Goal: Transaction & Acquisition: Purchase product/service

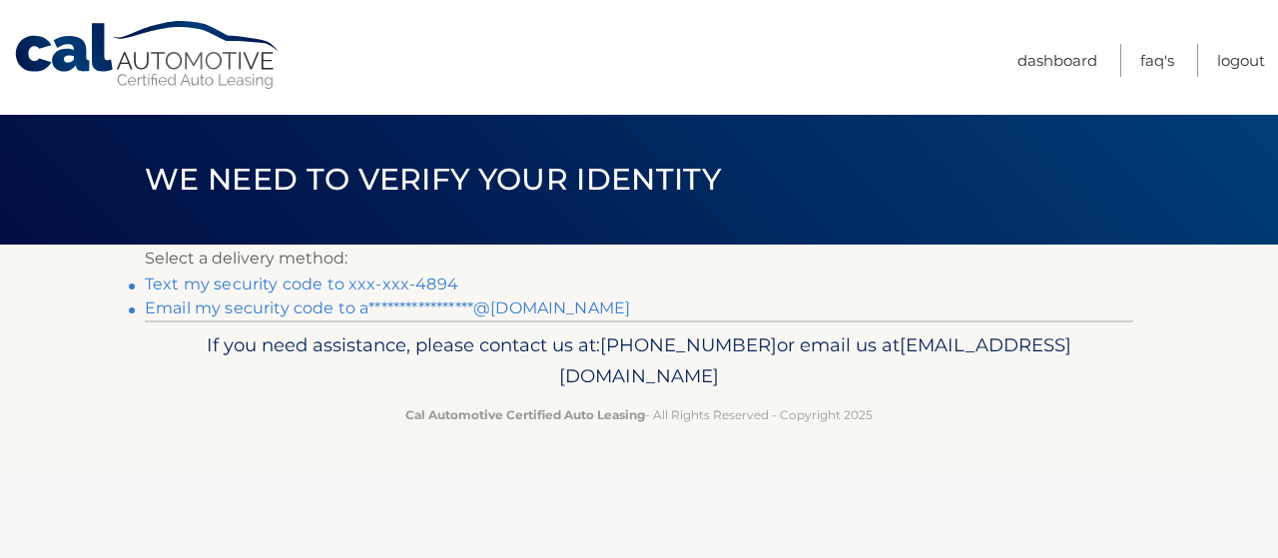
click at [312, 284] on link "Text my security code to xxx-xxx-4894" at bounding box center [301, 283] width 313 height 19
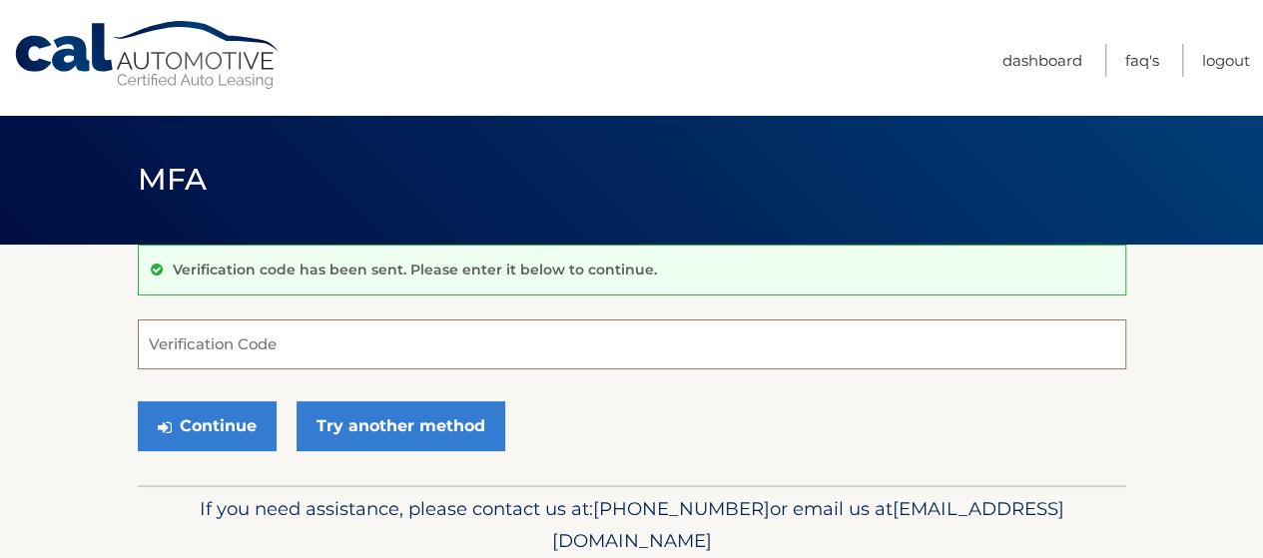
click at [274, 350] on input "Verification Code" at bounding box center [632, 344] width 988 height 50
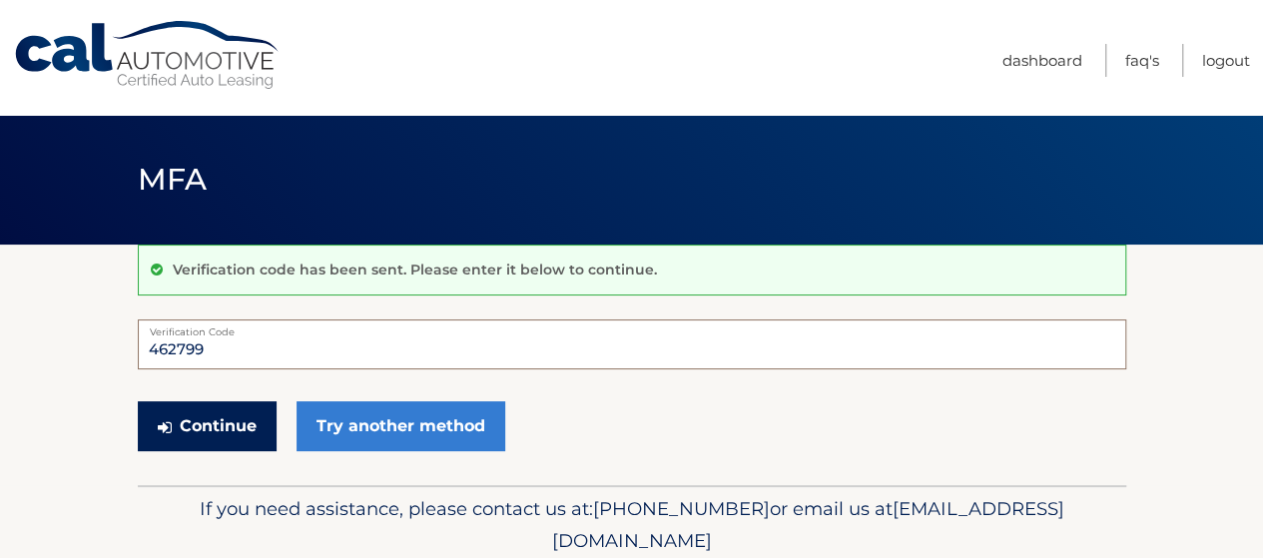
type input "462799"
click at [244, 429] on button "Continue" at bounding box center [207, 426] width 139 height 50
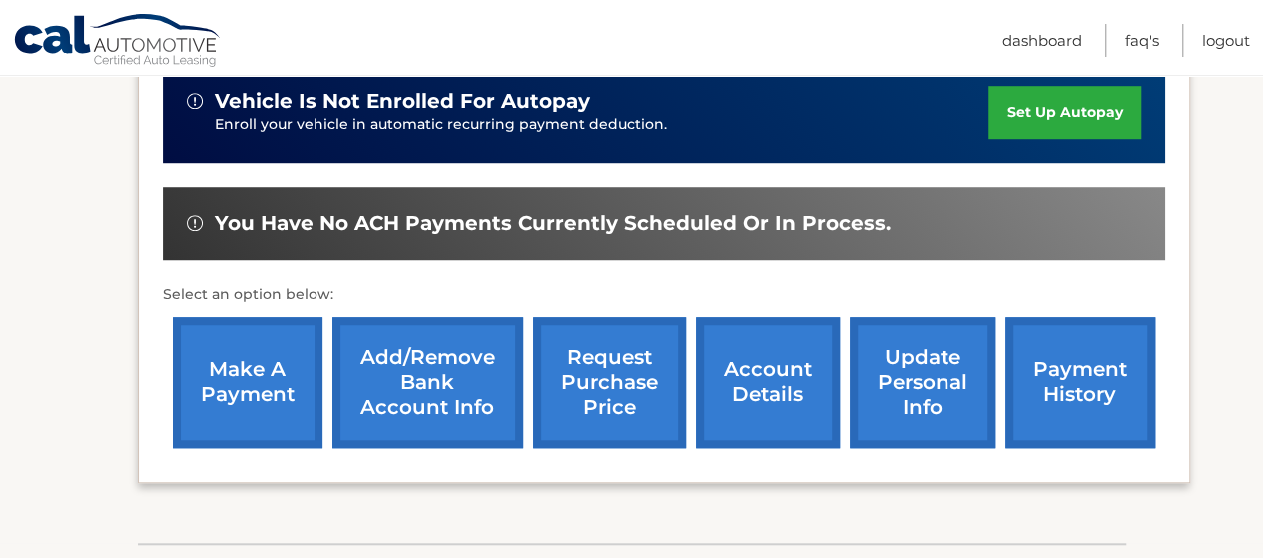
scroll to position [699, 0]
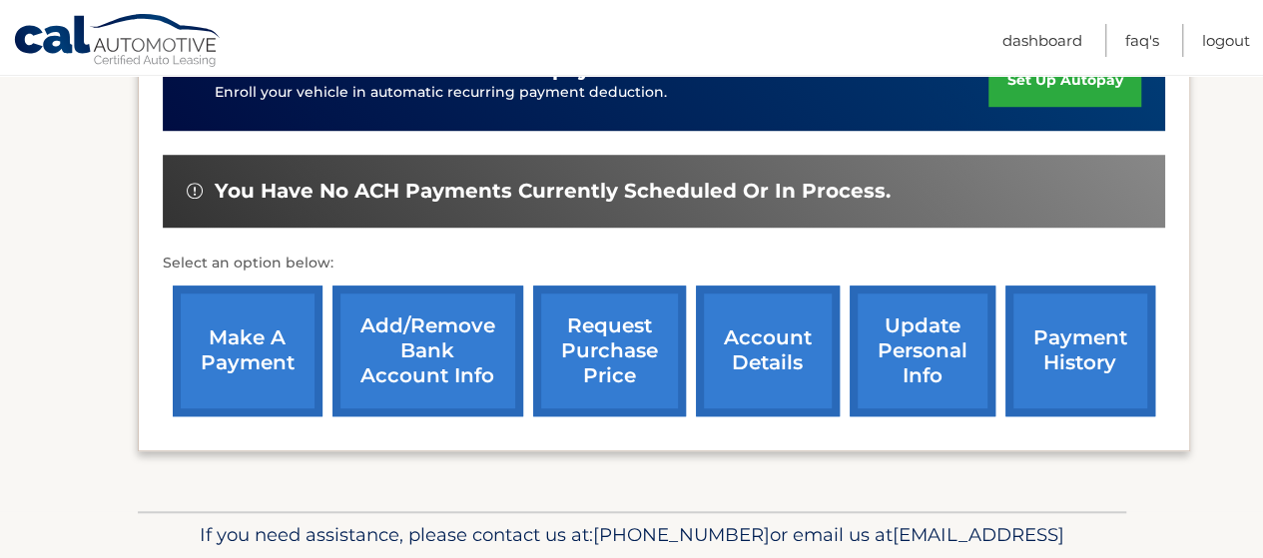
click at [269, 316] on link "make a payment" at bounding box center [248, 350] width 150 height 131
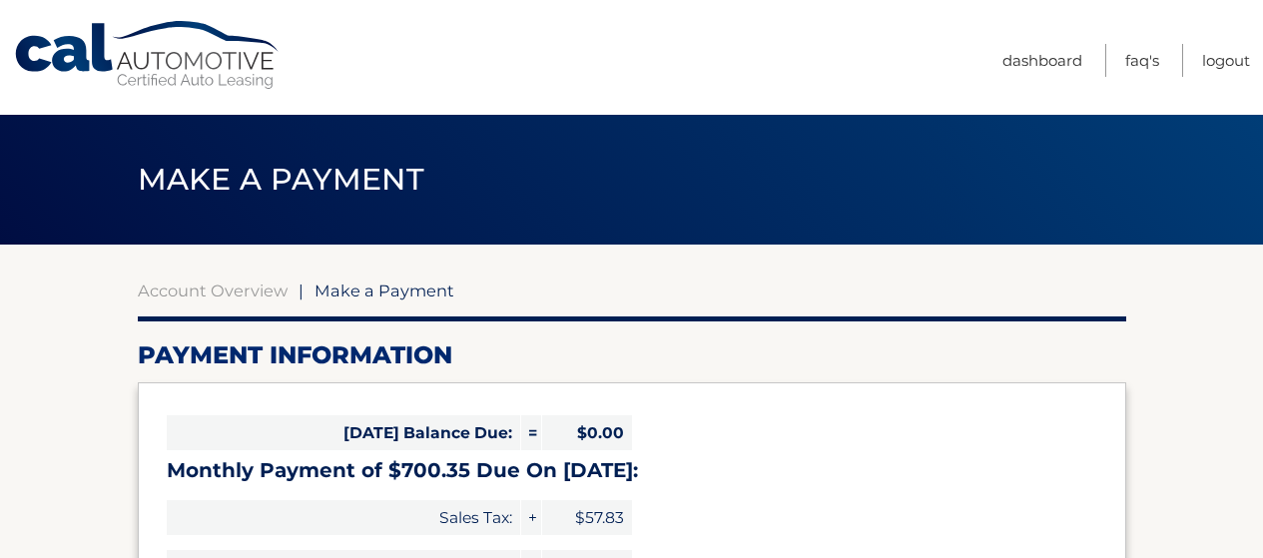
select select "OTRmNTJkMmUtOGU5ZC00NjRiLTlmNmUtNDBmY2Q0NmQ4Njk0"
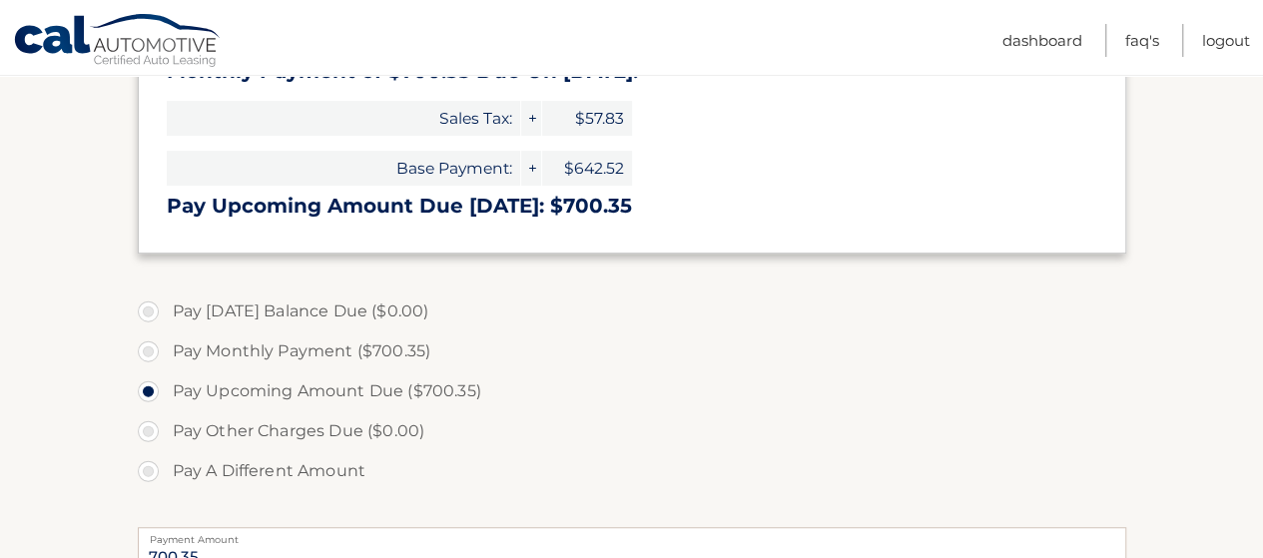
scroll to position [599, 0]
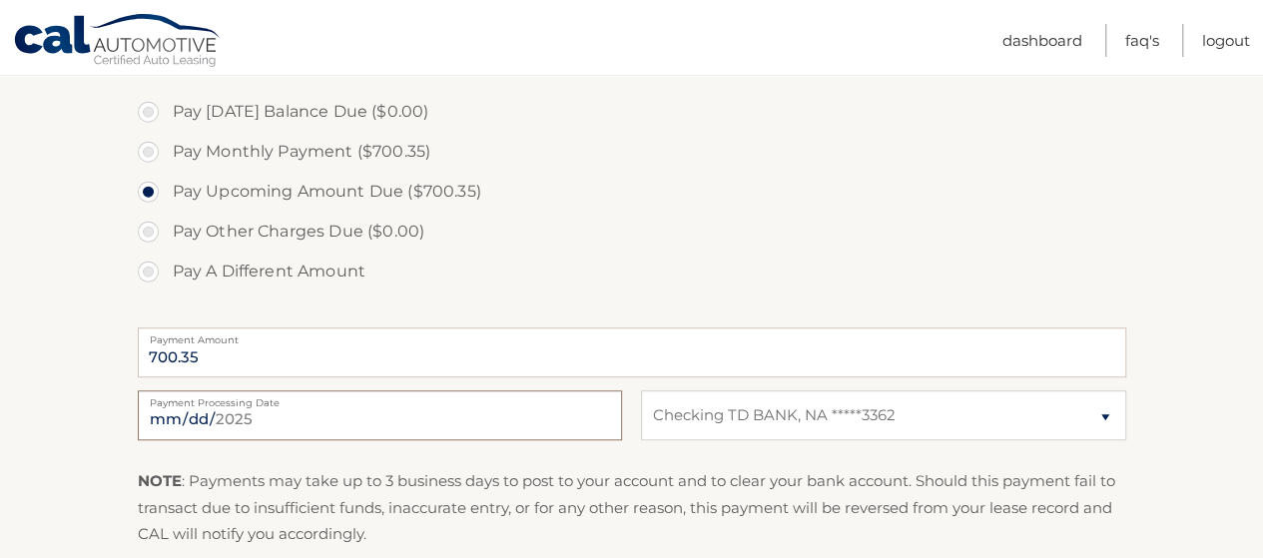
click at [335, 418] on input "2025-09-24" at bounding box center [380, 415] width 484 height 50
type input "2025-09-26"
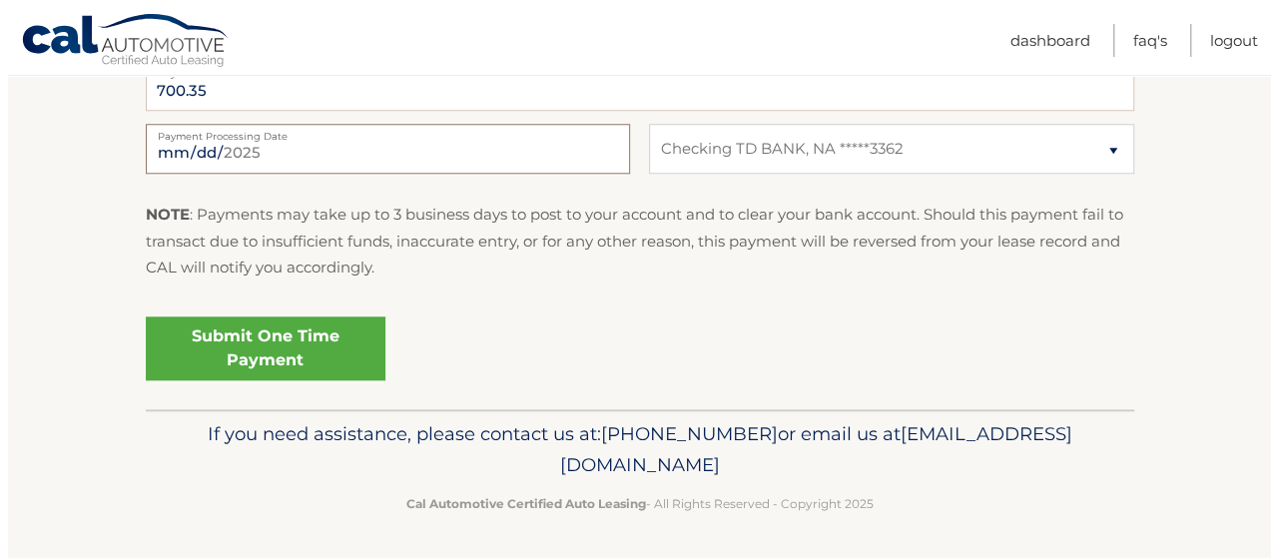
scroll to position [866, 0]
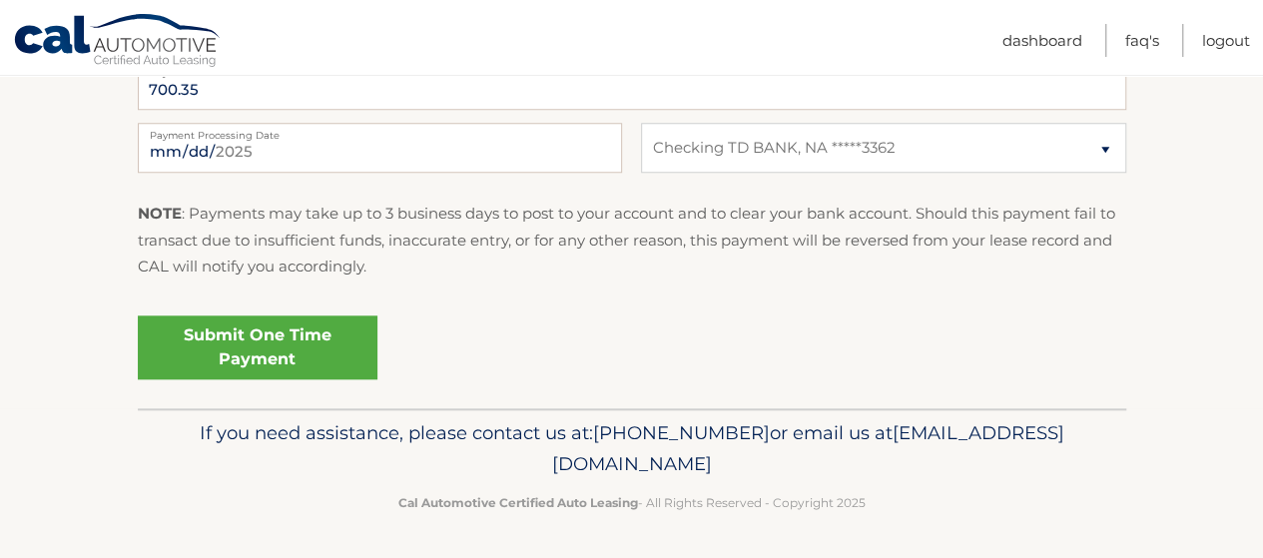
click at [318, 343] on link "Submit One Time Payment" at bounding box center [258, 347] width 240 height 64
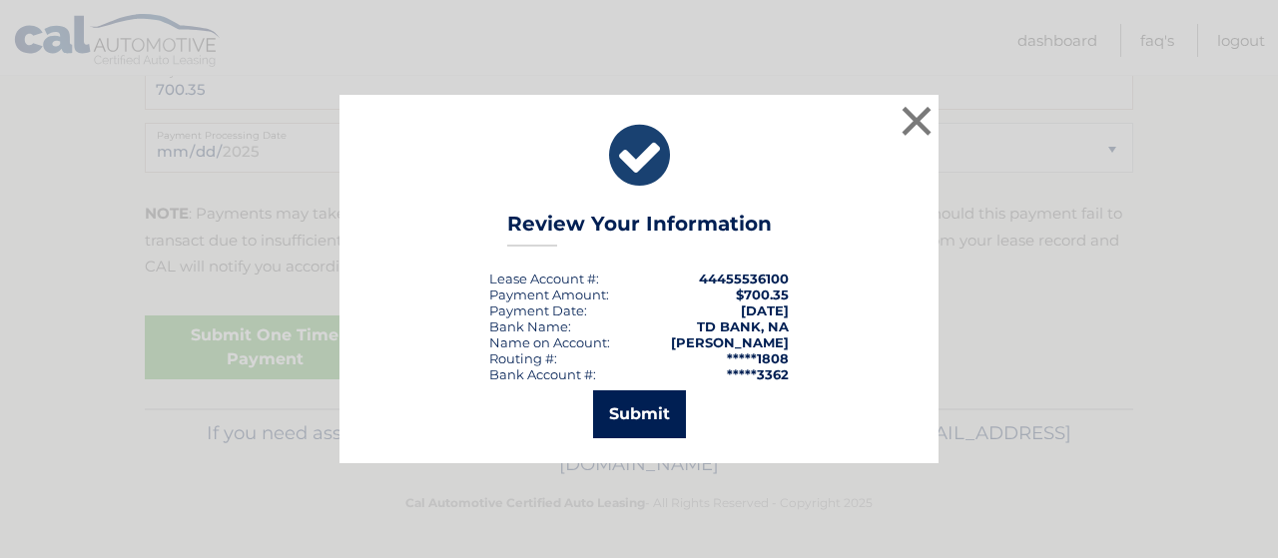
click at [639, 411] on button "Submit" at bounding box center [639, 414] width 93 height 48
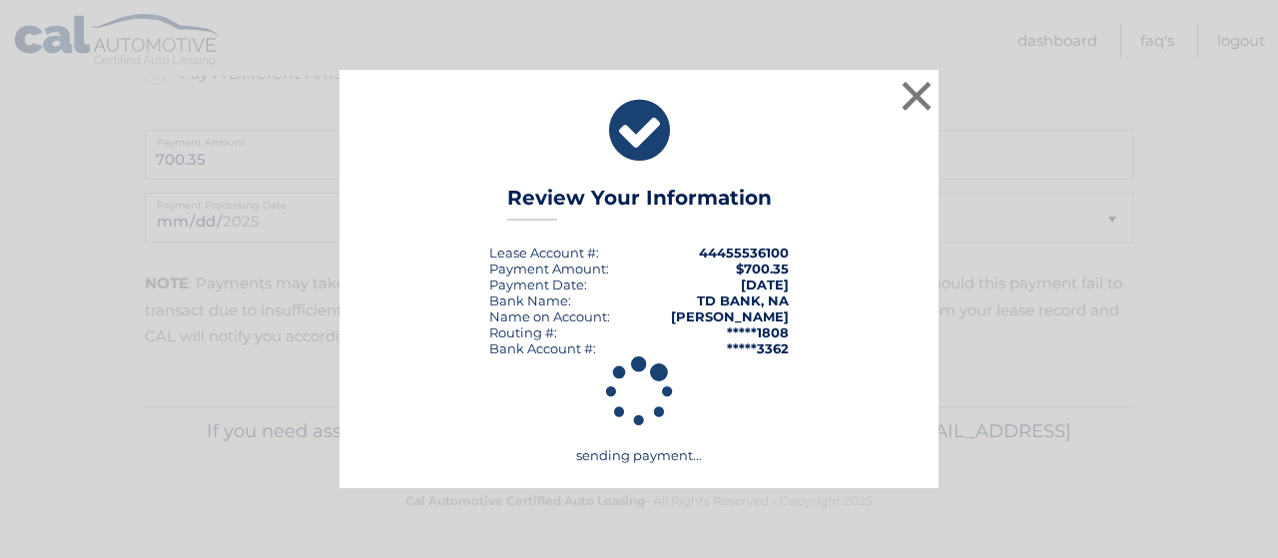
scroll to position [794, 0]
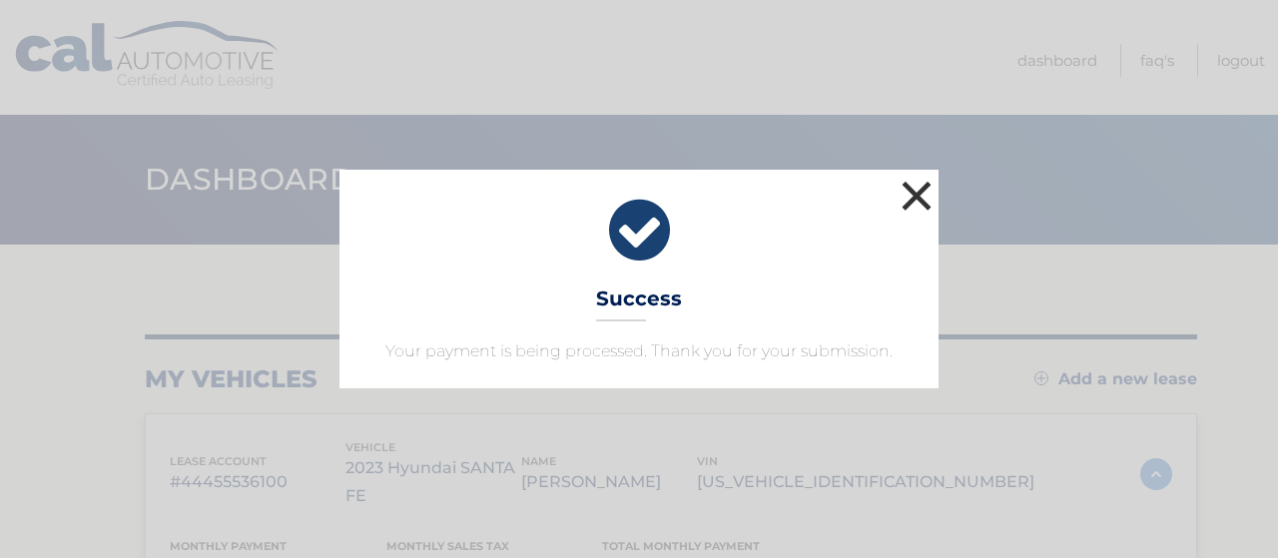
click at [902, 201] on button "×" at bounding box center [916, 196] width 40 height 40
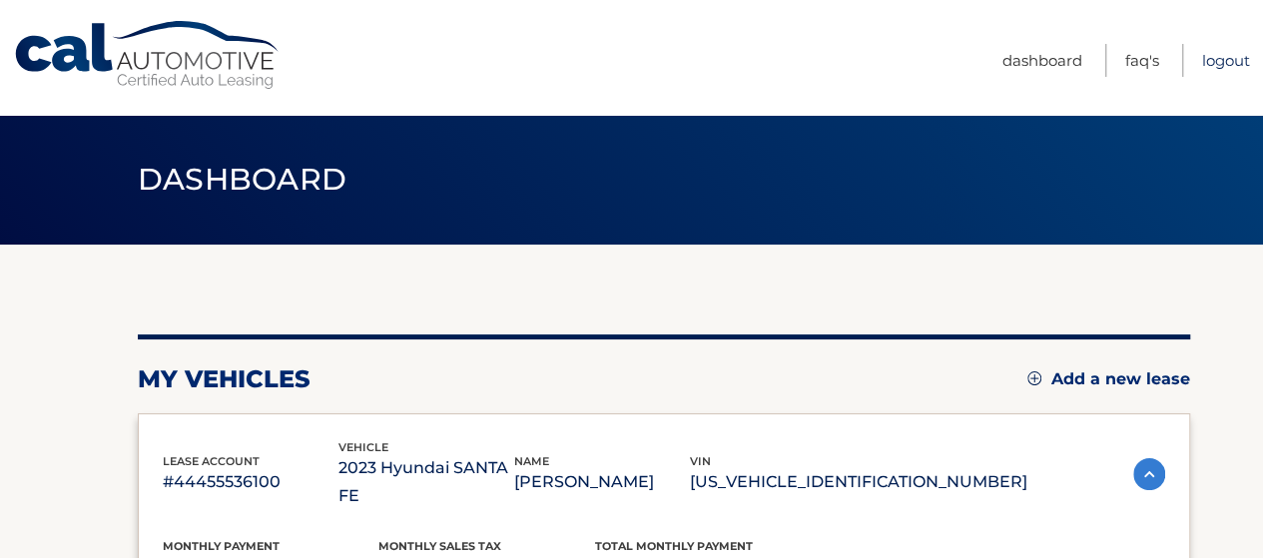
click at [1222, 69] on link "Logout" at bounding box center [1226, 60] width 48 height 33
